Goal: Feedback & Contribution: Submit feedback/report problem

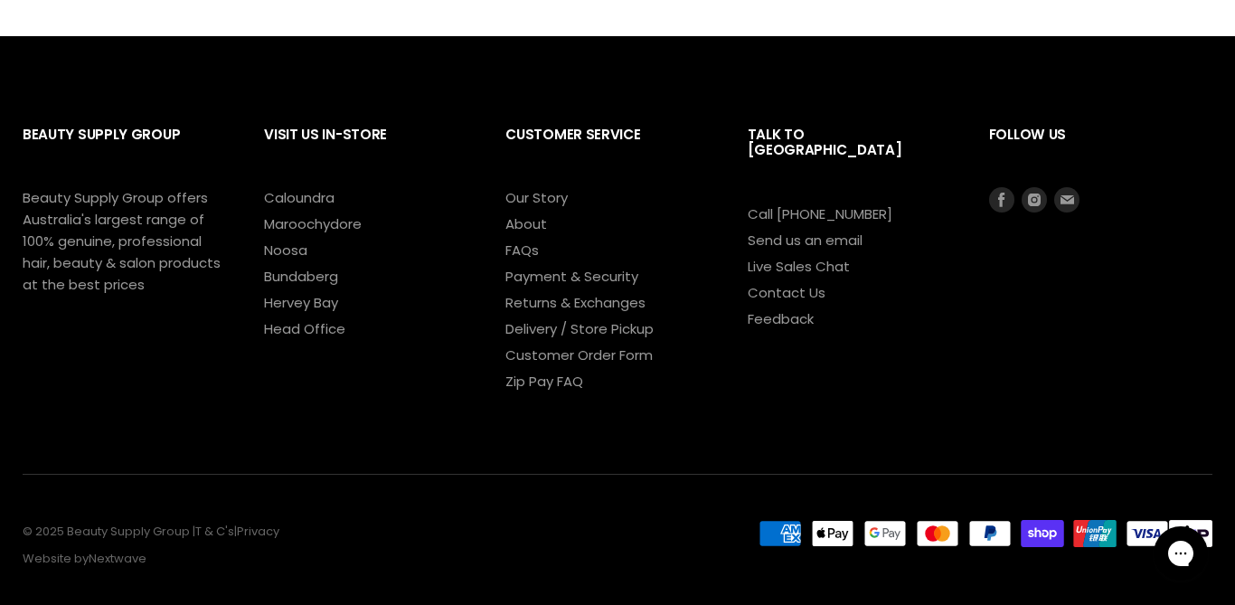
scroll to position [1770, 0]
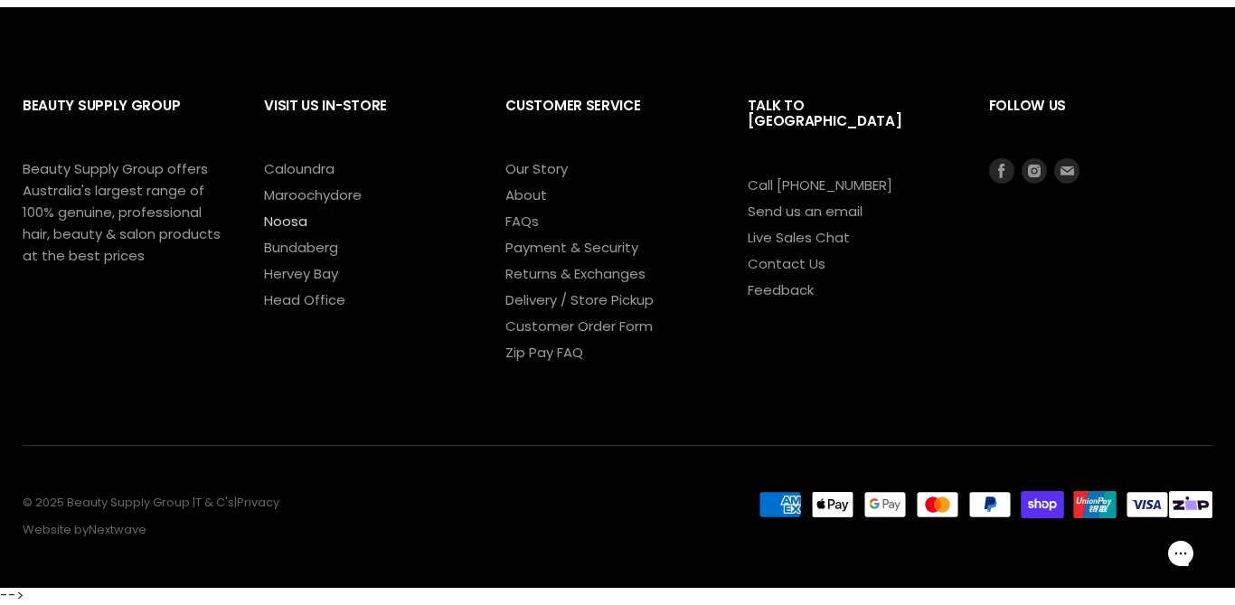
click at [300, 225] on link "Noosa" at bounding box center [285, 220] width 43 height 19
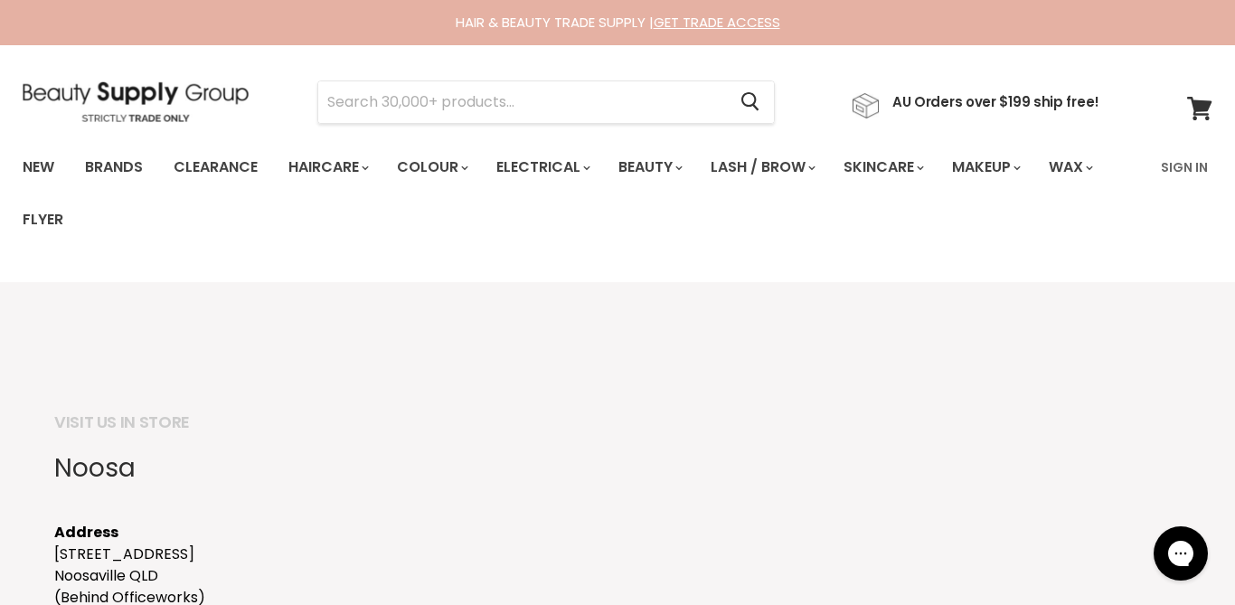
click at [54, 86] on img at bounding box center [136, 101] width 226 height 41
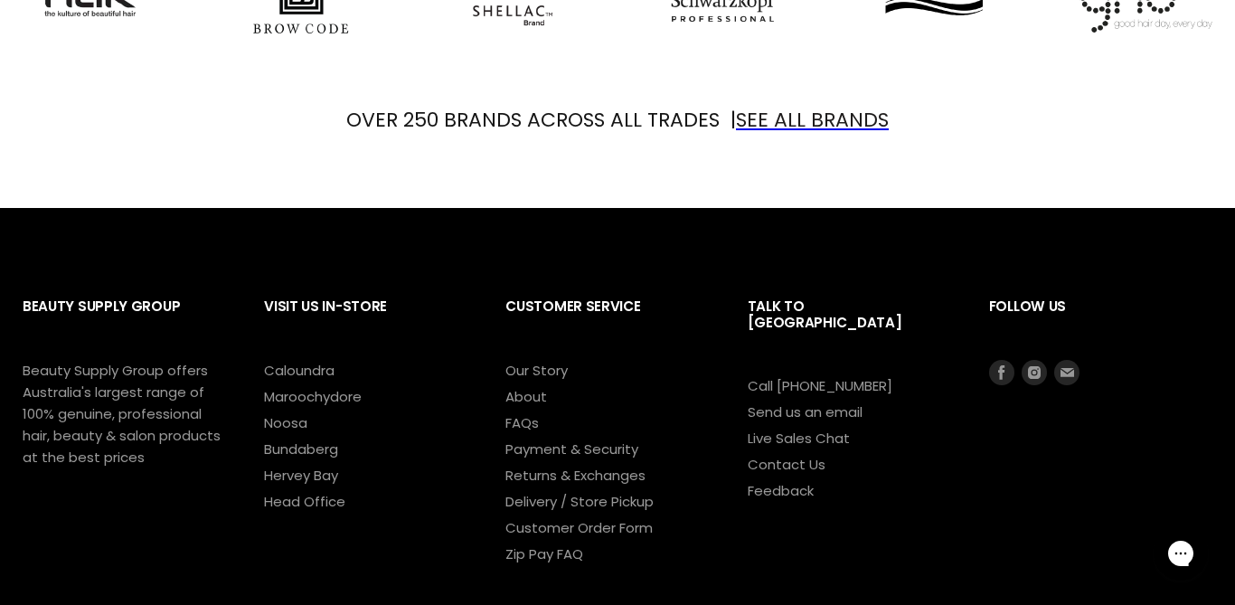
scroll to position [2202, 0]
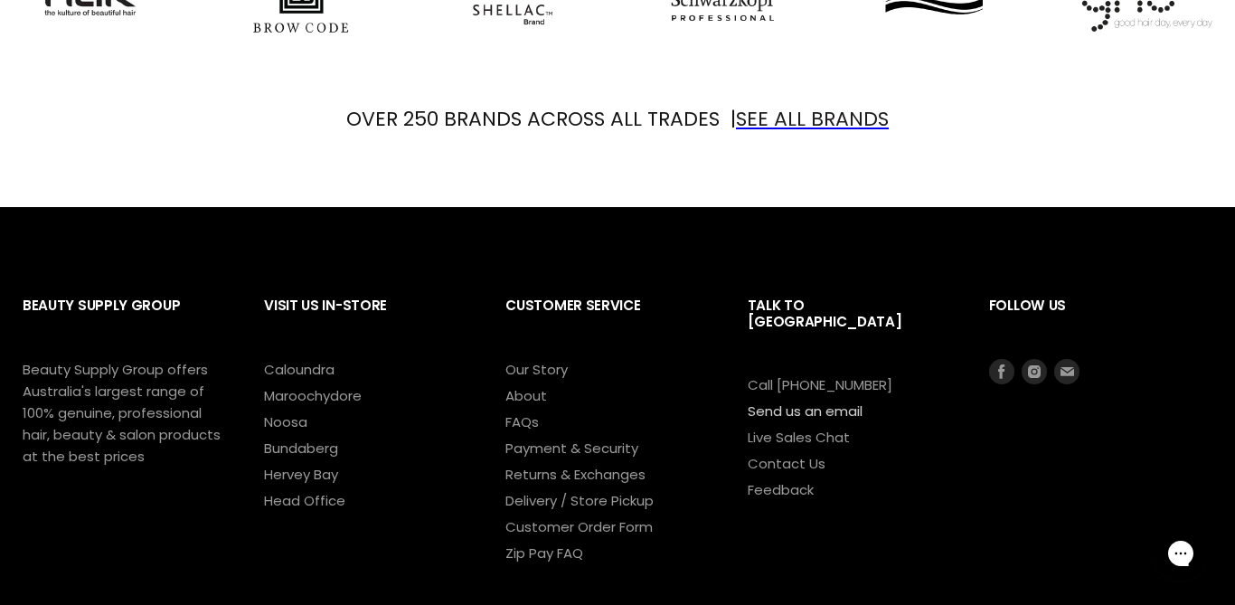
click at [821, 401] on link "Send us an email" at bounding box center [804, 410] width 115 height 19
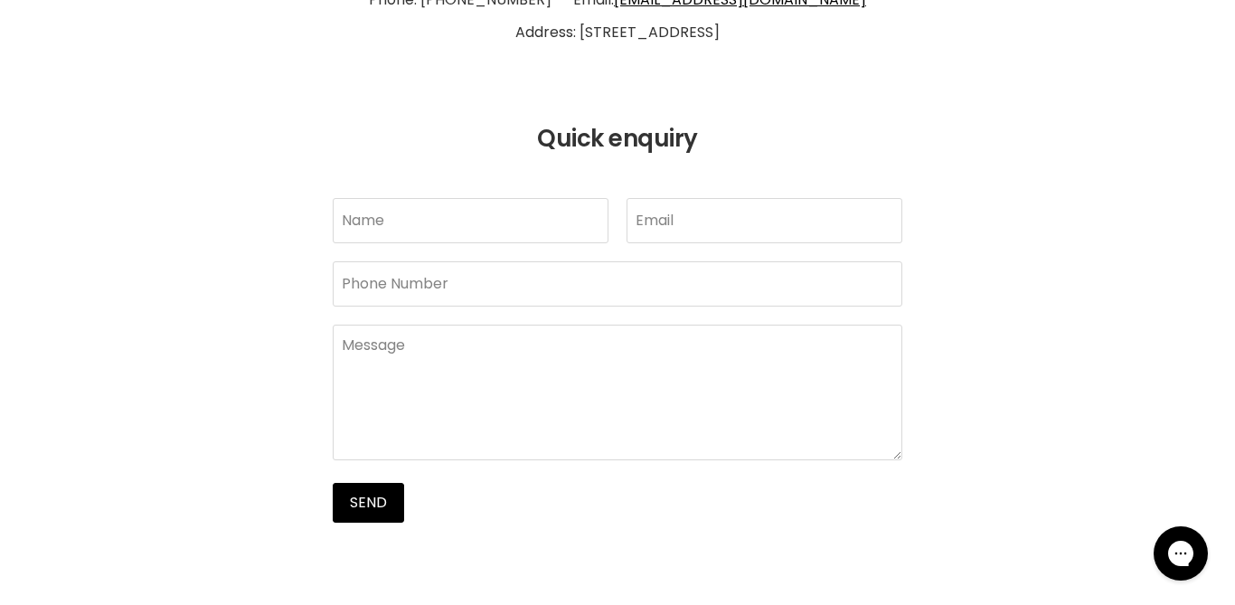
scroll to position [441, 0]
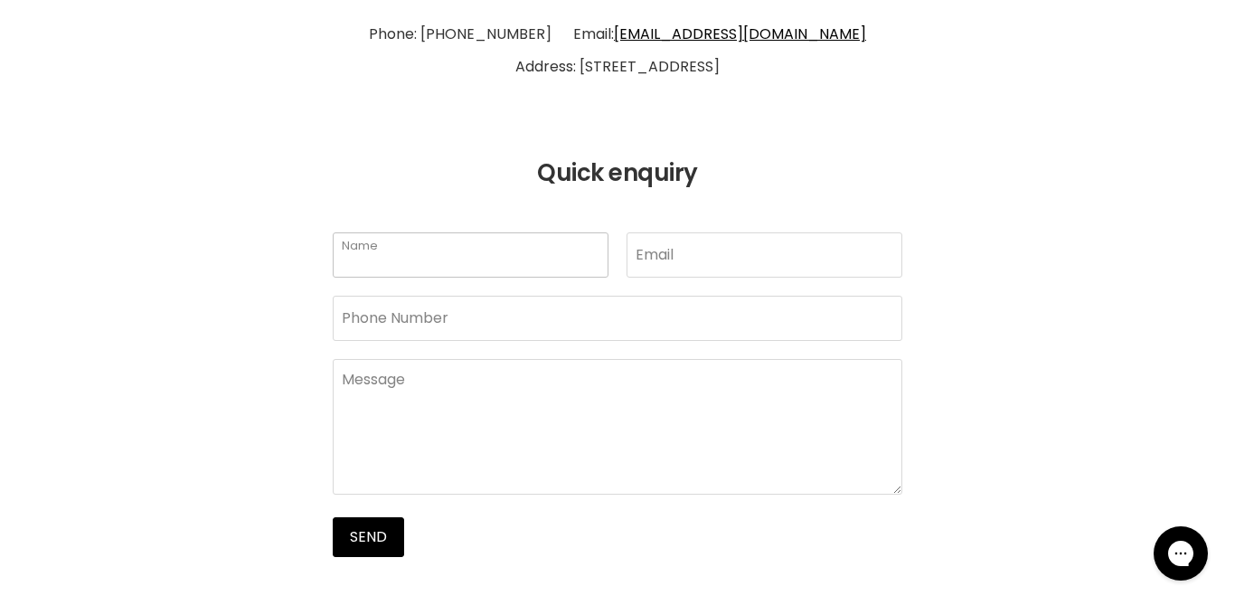
click at [455, 260] on input "Name" at bounding box center [471, 254] width 276 height 45
click at [490, 249] on input "Name" at bounding box center [471, 254] width 276 height 45
type input "[PERSON_NAME]"
type input "[EMAIL_ADDRESS][DOMAIN_NAME]"
type input "0435494463"
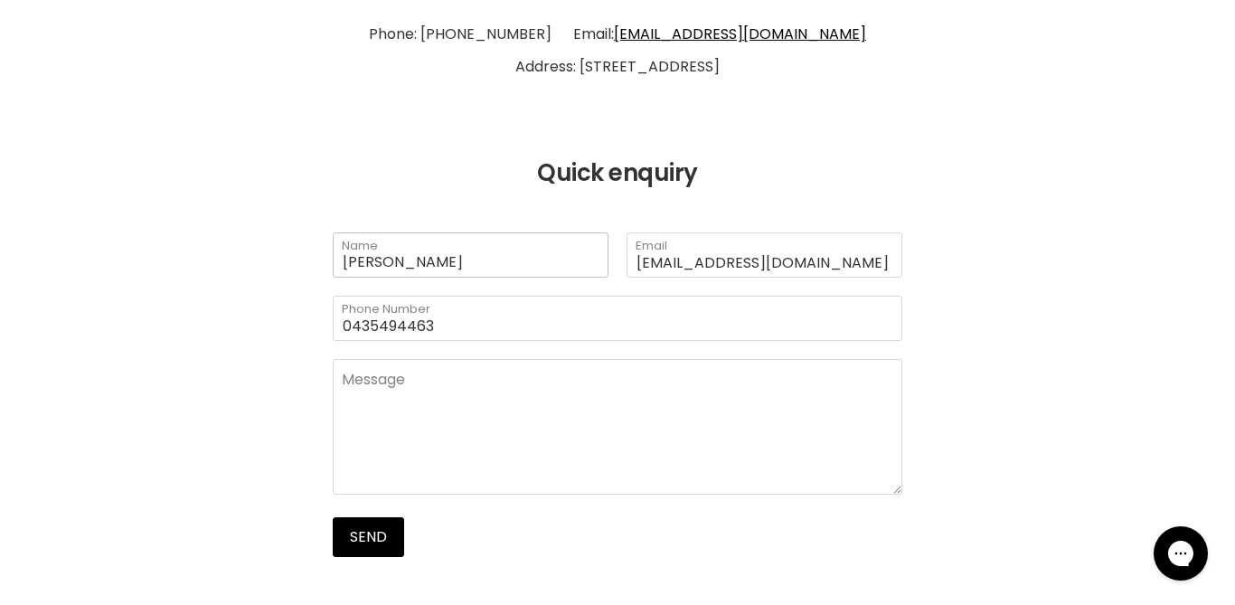
scroll to position [0, 0]
drag, startPoint x: 505, startPoint y: 275, endPoint x: 395, endPoint y: 258, distance: 111.6
click at [391, 257] on input "[PERSON_NAME]" at bounding box center [471, 254] width 276 height 45
type input "Jacqui"
click at [115, 186] on article "Contact Beauty Supply Group Phone: [PHONE_NUMBER] Email: [EMAIL_ADDRESS][DOMAIN…" at bounding box center [617, 260] width 1235 height 594
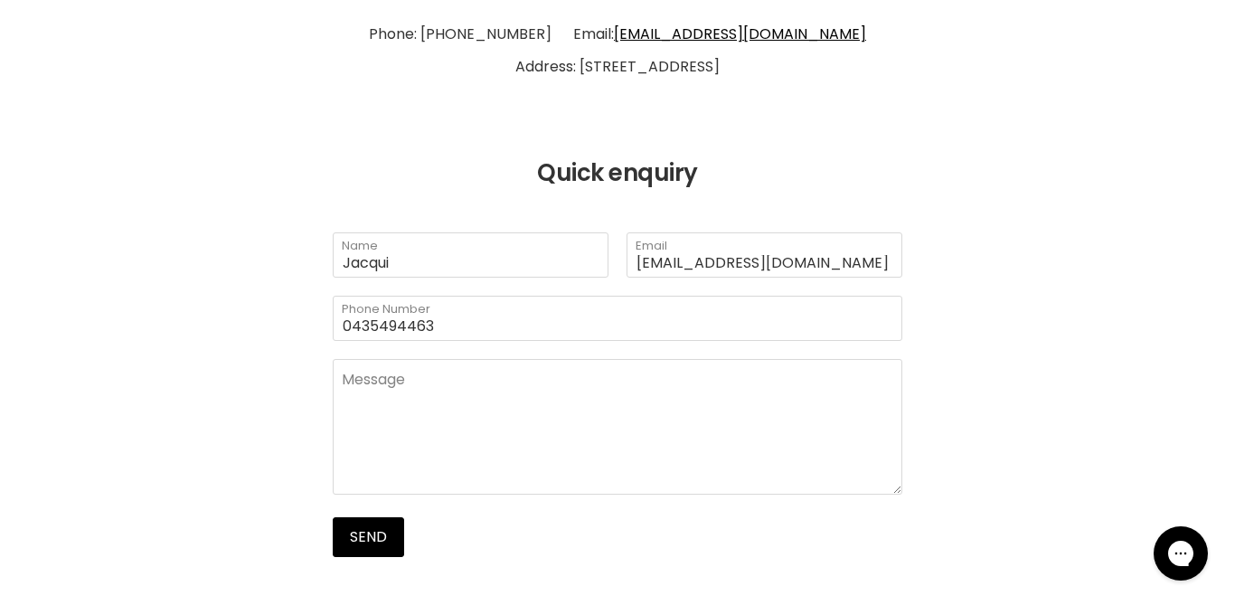
click at [196, 384] on form "Jacqui Name [EMAIL_ADDRESS][DOMAIN_NAME] Email 0435494463 Phone Number Message …" at bounding box center [617, 394] width 1235 height 325
click at [518, 246] on input "Jacqui" at bounding box center [471, 254] width 276 height 45
click at [316, 357] on div "Jacqui Name jmg1060@gmail.com Email 0435494463 Phone Number Message Send" at bounding box center [617, 394] width 615 height 325
click at [469, 403] on textarea "Main content" at bounding box center [617, 427] width 569 height 136
click at [361, 420] on textarea "Hi NOt sure where to get advice on this" at bounding box center [617, 427] width 569 height 136
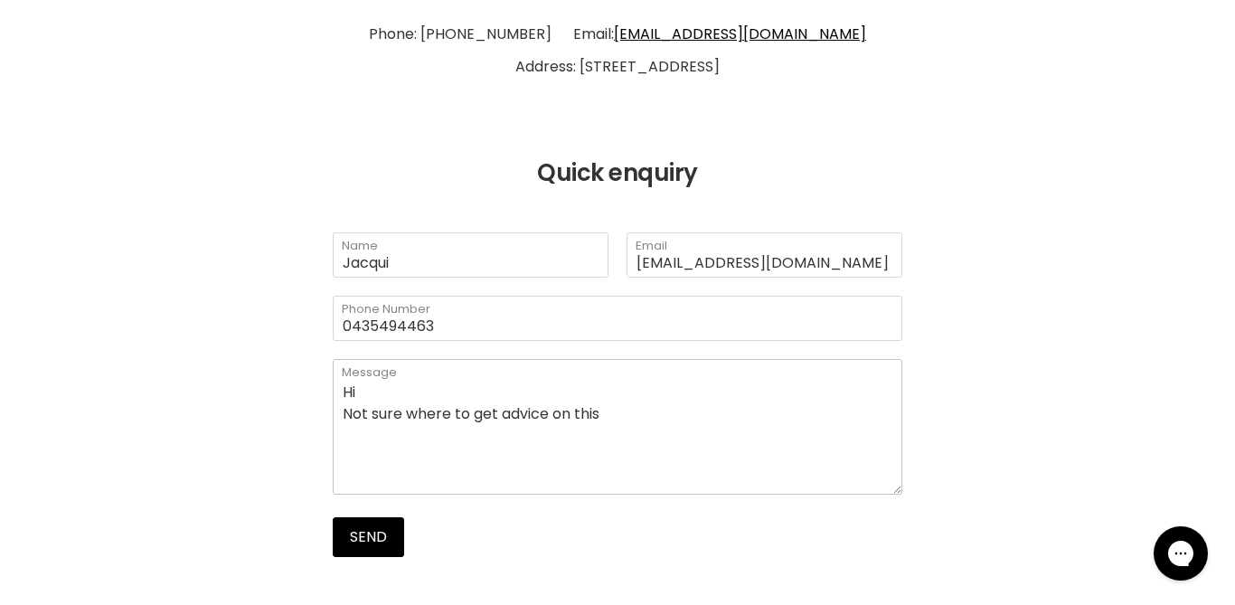
click at [631, 416] on textarea "Hi Not sure where to get advice on this" at bounding box center [617, 427] width 569 height 136
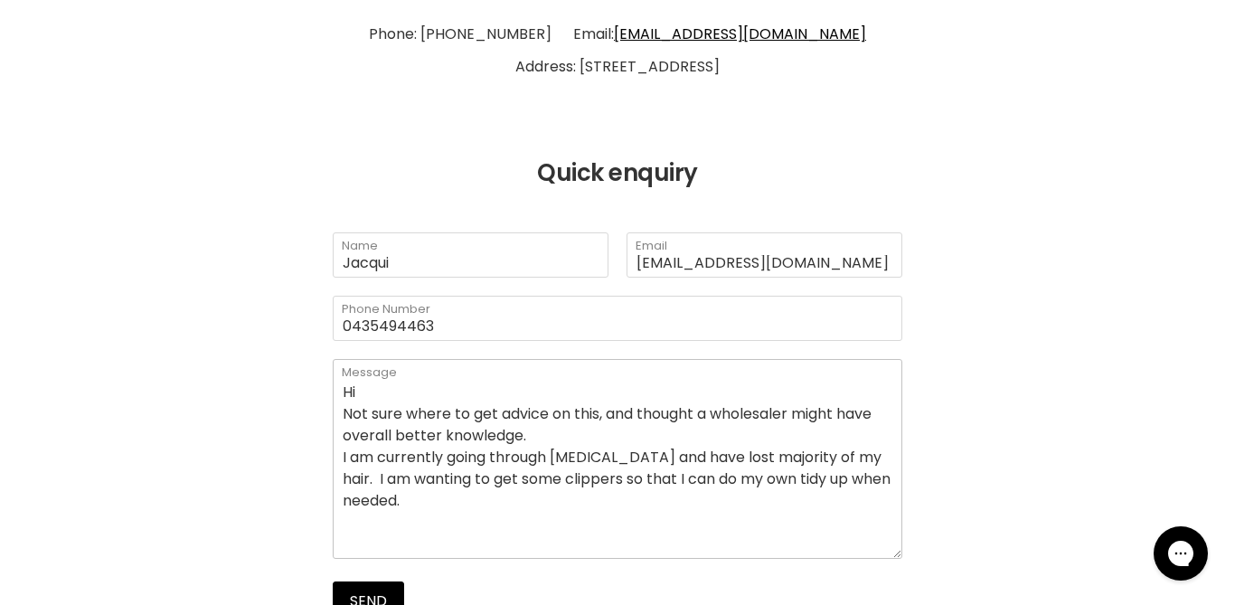
drag, startPoint x: 895, startPoint y: 491, endPoint x: 940, endPoint y: 552, distance: 76.3
click at [940, 554] on form "Jacqui Name jmg1060@gmail.com Email 0435494463 Phone Number Hi Not sure where t…" at bounding box center [617, 427] width 1235 height 390
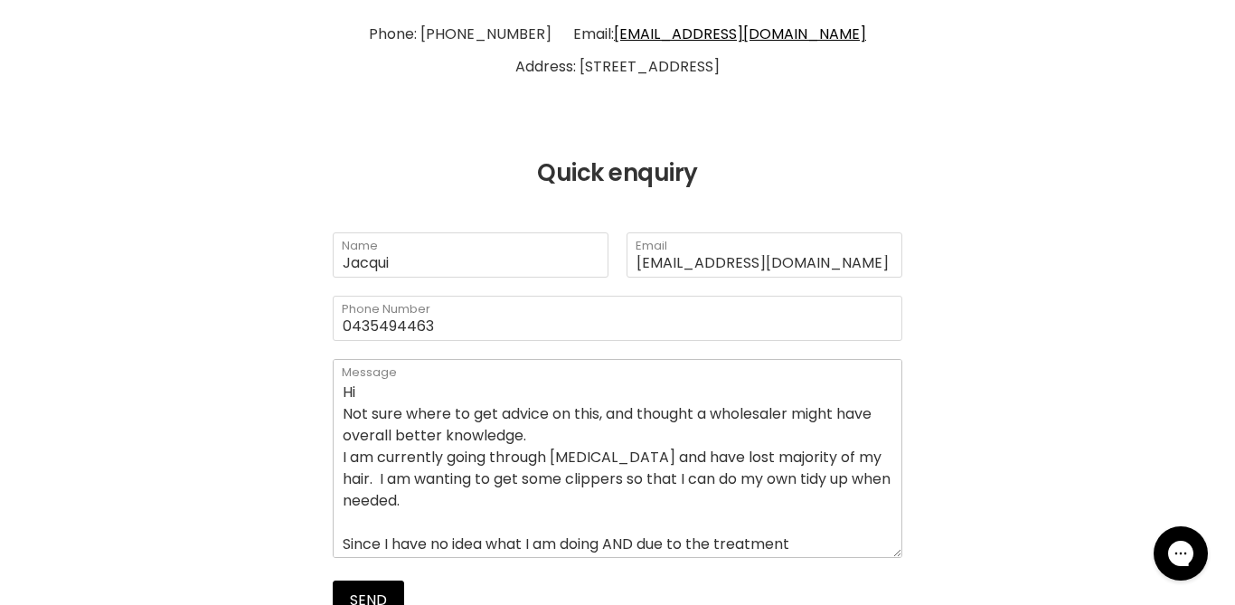
click at [726, 523] on textarea "Hi Not sure where to get advice on this, and thought a wholesaler might have ov…" at bounding box center [617, 458] width 569 height 199
drag, startPoint x: 726, startPoint y: 523, endPoint x: 683, endPoint y: 521, distance: 42.6
click at [683, 521] on textarea "Hi Not sure where to get advice on this, and thought a wholesaler might have ov…" at bounding box center [617, 458] width 569 height 199
click at [717, 521] on textarea "Hi Not sure where to get advice on this, and thought a wholesaler might have ov…" at bounding box center [617, 458] width 569 height 199
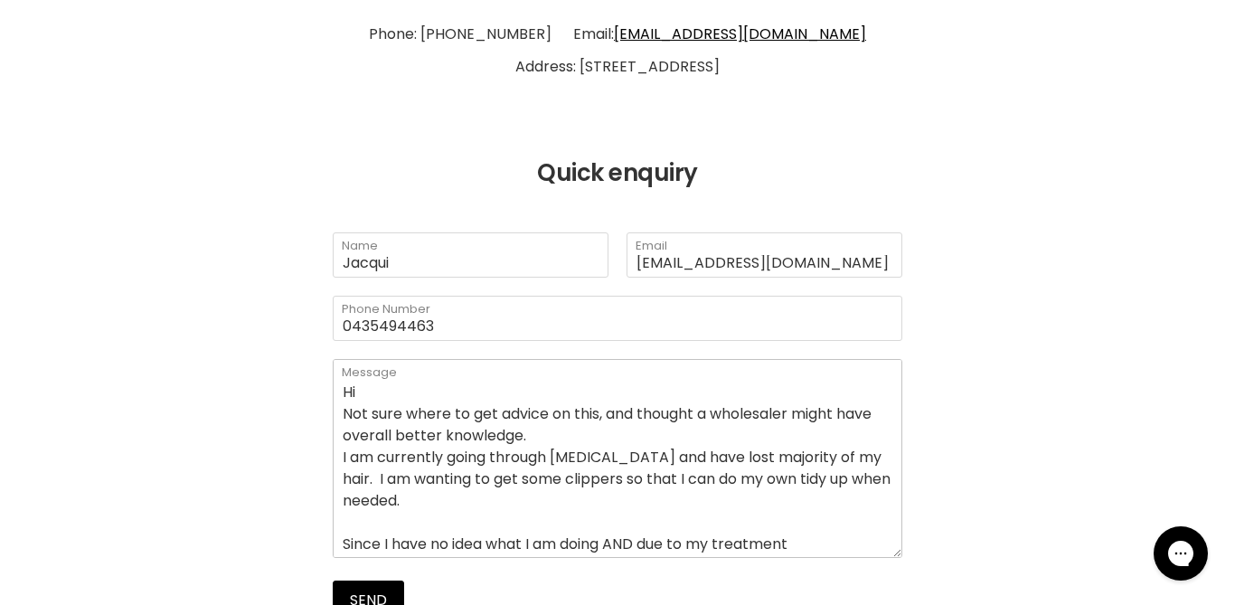
click at [822, 529] on textarea "Hi Not sure where to get advice on this, and thought a wholesaler might have ov…" at bounding box center [617, 458] width 569 height 199
click at [432, 545] on textarea "Hi Not sure where to get advice on this, and thought a wholesaler might have ov…" at bounding box center [617, 458] width 569 height 199
click at [671, 548] on textarea "Hi Not sure where to get advice on this, and thought a wholesaler might have ov…" at bounding box center [617, 458] width 569 height 199
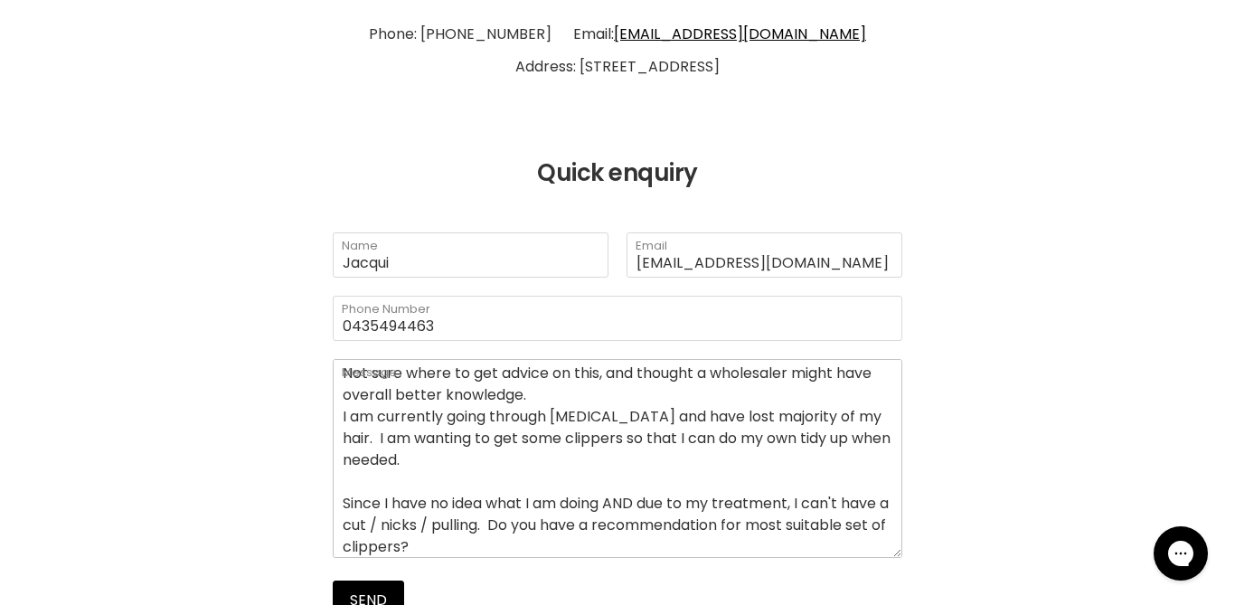
scroll to position [62, 0]
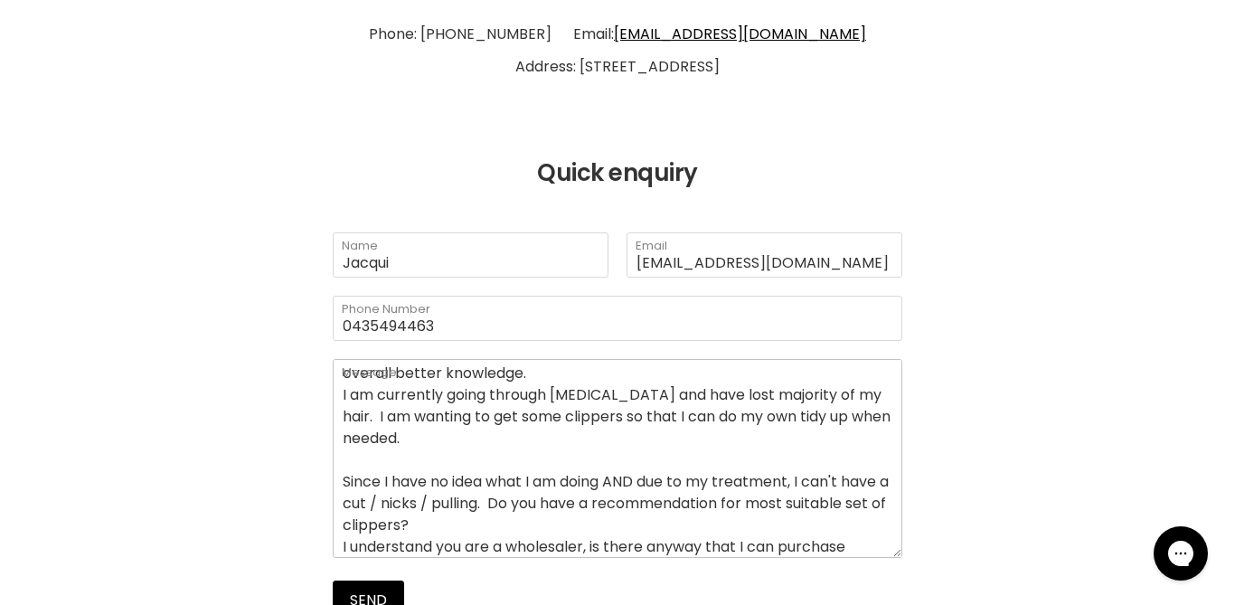
drag, startPoint x: 455, startPoint y: 546, endPoint x: 334, endPoint y: 519, distance: 124.1
click at [334, 519] on textarea "Hi Not sure where to get advice on this, and thought a wholesaler might have ov…" at bounding box center [617, 458] width 569 height 199
click at [368, 527] on textarea "Hi Not sure where to get advice on this, and thought a wholesaler might have ov…" at bounding box center [617, 458] width 569 height 199
type textarea "Hi Not sure where to get advice on this, and thought a wholesaler might have ov…"
click at [377, 590] on button "Send" at bounding box center [368, 600] width 71 height 40
